Goal: Check status: Check status

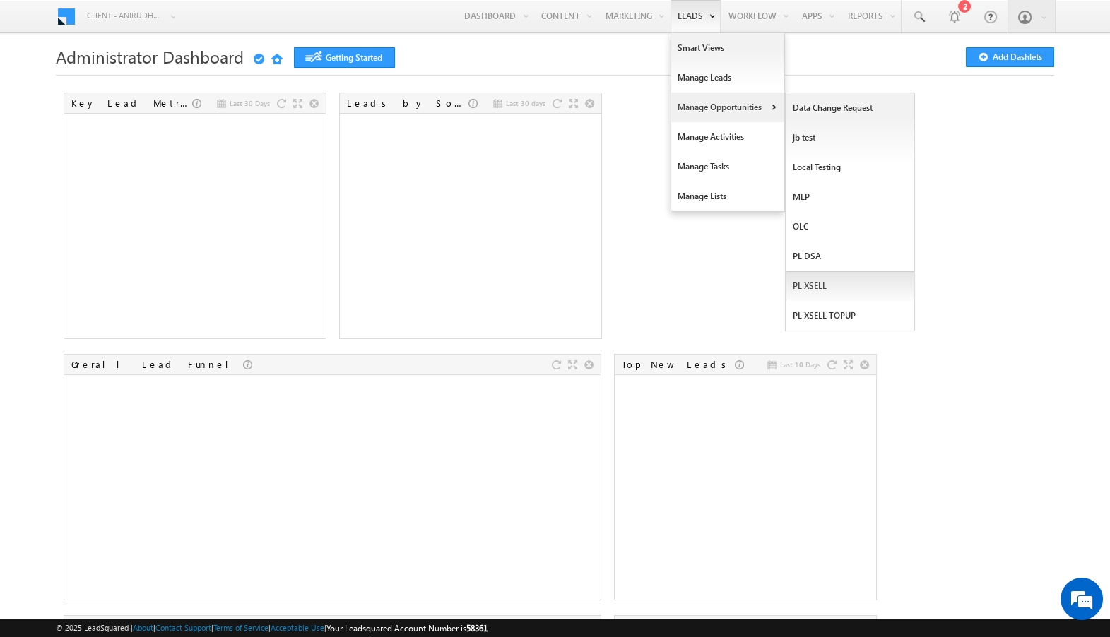
click at [798, 294] on link "PL XSELL" at bounding box center [850, 286] width 129 height 30
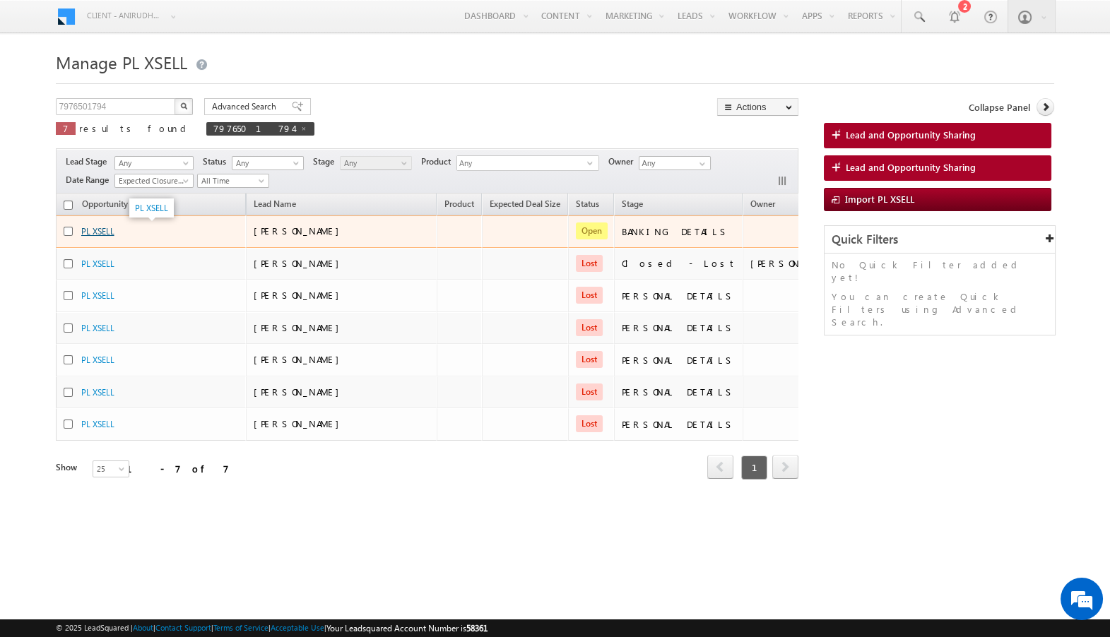
click at [104, 233] on link "PL XSELL" at bounding box center [97, 231] width 33 height 11
